Goal: Transaction & Acquisition: Purchase product/service

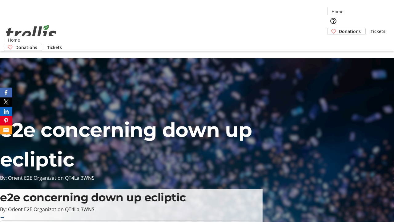
click at [339, 28] on span "Donations" at bounding box center [350, 31] width 22 height 6
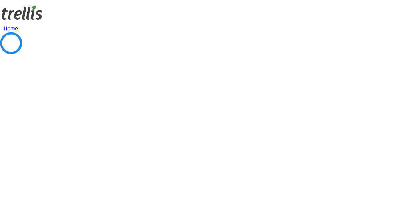
select select "CA"
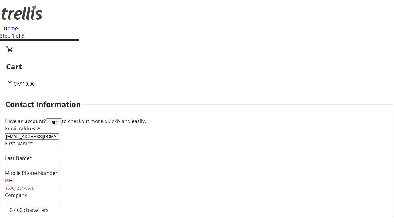
type input "[EMAIL_ADDRESS][DOMAIN_NAME]"
type input "Zoey"
type input "[PERSON_NAME]"
type input "[STREET_ADDRESS][PERSON_NAME]"
type input "Kelowna"
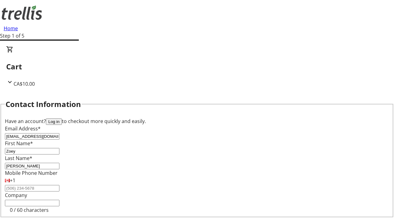
select select "BC"
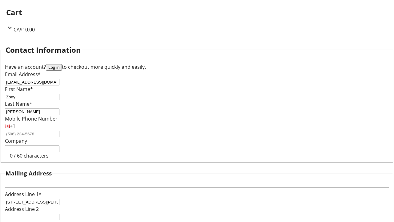
type input "Kelowna"
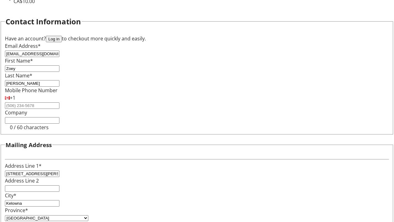
type input "V1Y 0C2"
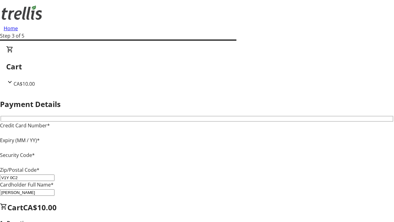
type input "V1Y 0C2"
